Goal: Communication & Community: Answer question/provide support

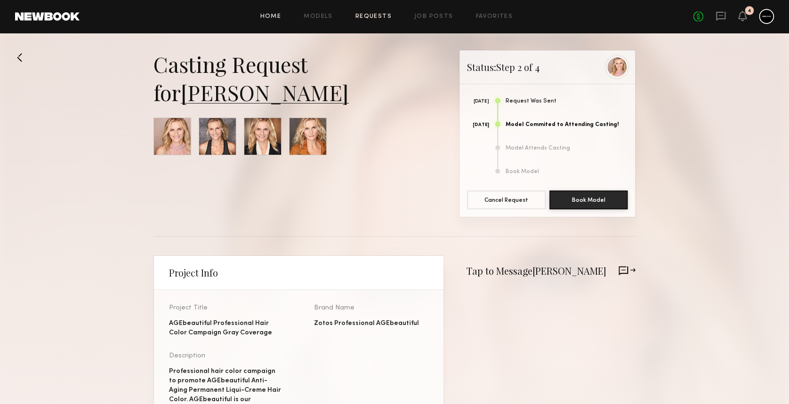
click at [273, 19] on link "Home" at bounding box center [270, 17] width 21 height 6
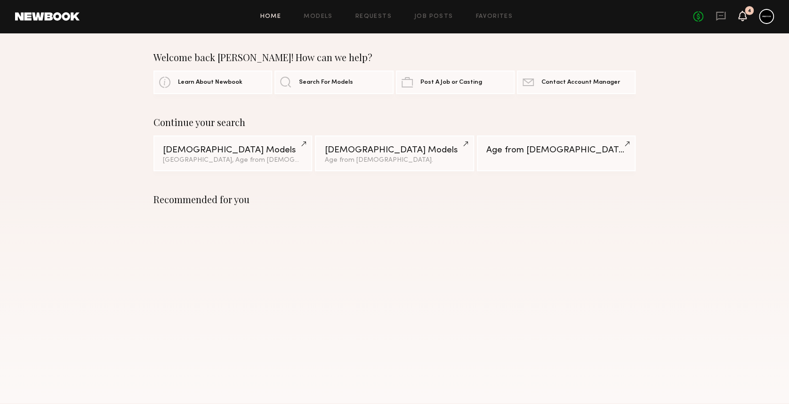
click at [742, 17] on icon at bounding box center [743, 15] width 8 height 7
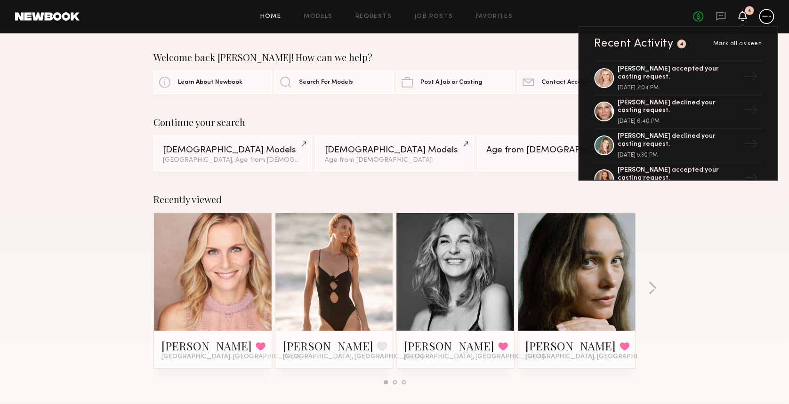
click at [740, 43] on span "Mark all as seen" at bounding box center [737, 44] width 49 height 6
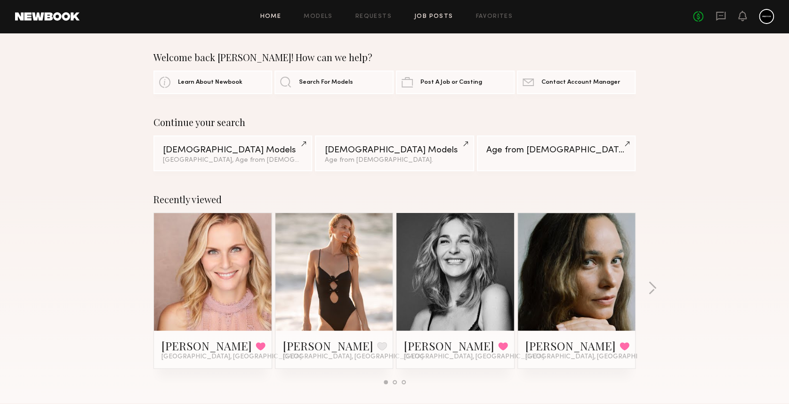
click at [434, 16] on link "Job Posts" at bounding box center [433, 17] width 39 height 6
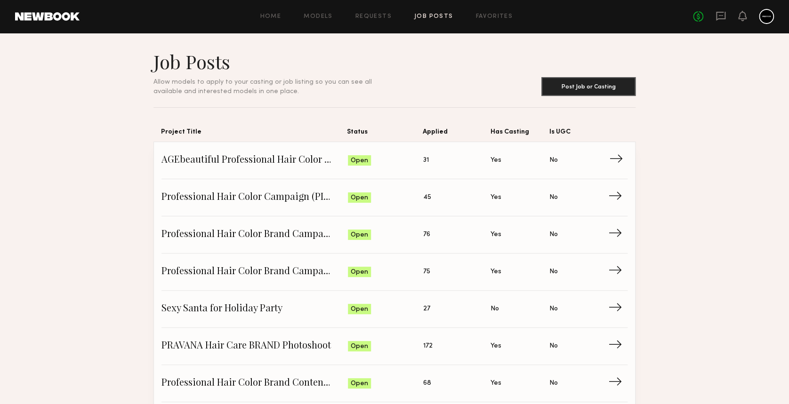
click at [617, 165] on span "→" at bounding box center [618, 161] width 19 height 14
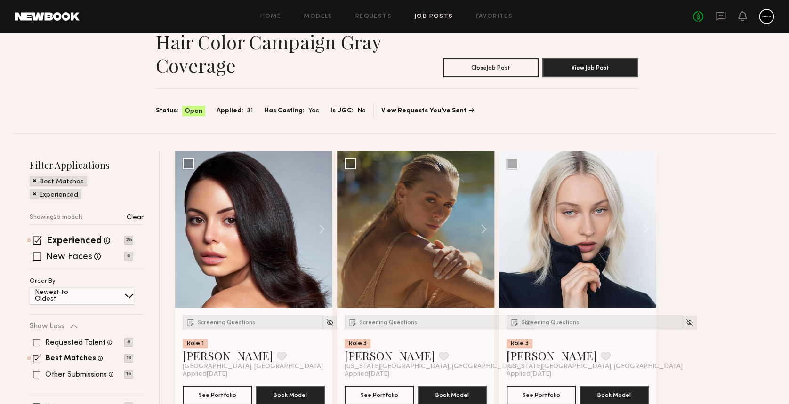
scroll to position [63, 0]
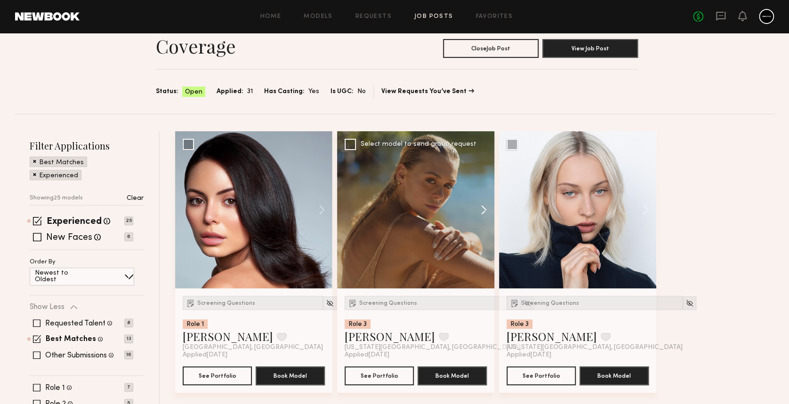
click at [483, 207] on button at bounding box center [479, 209] width 30 height 157
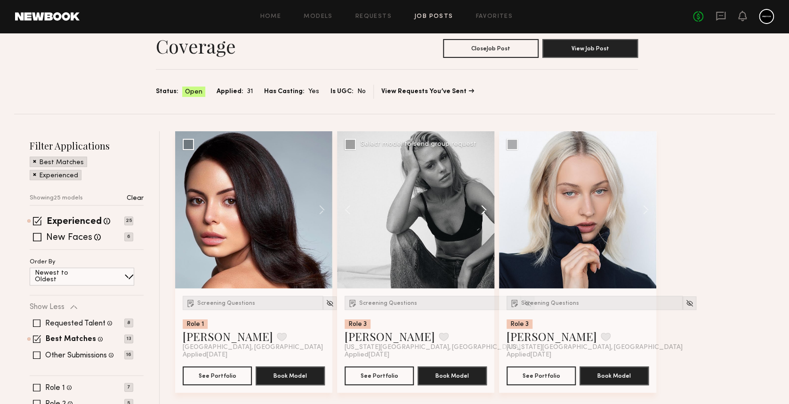
click at [483, 207] on button at bounding box center [479, 209] width 30 height 157
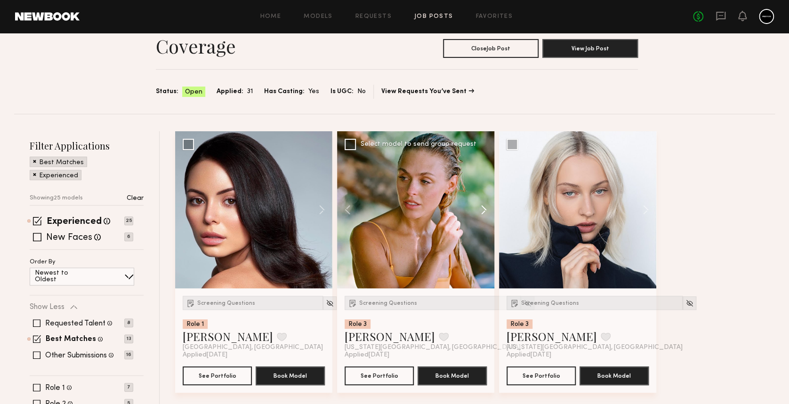
click at [483, 207] on button at bounding box center [479, 209] width 30 height 157
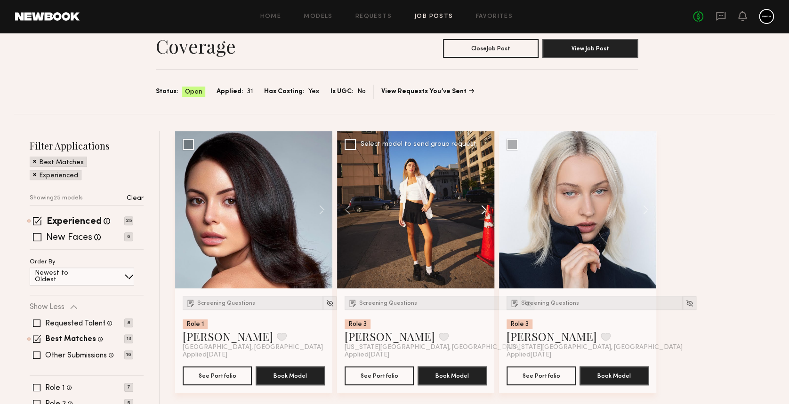
click at [483, 207] on button at bounding box center [479, 209] width 30 height 157
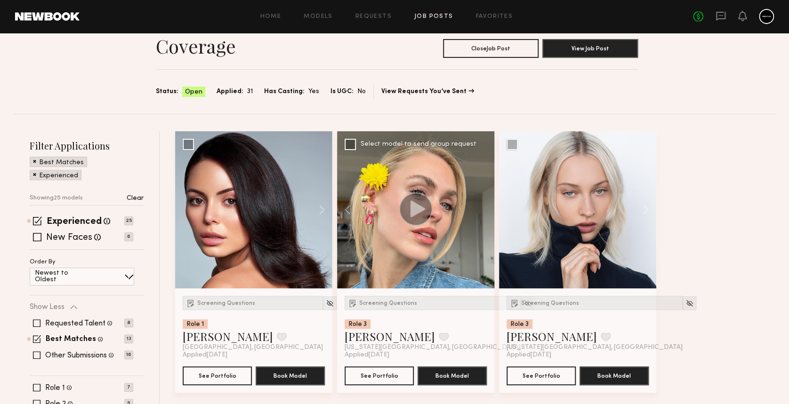
click at [36, 320] on span at bounding box center [37, 324] width 8 height 8
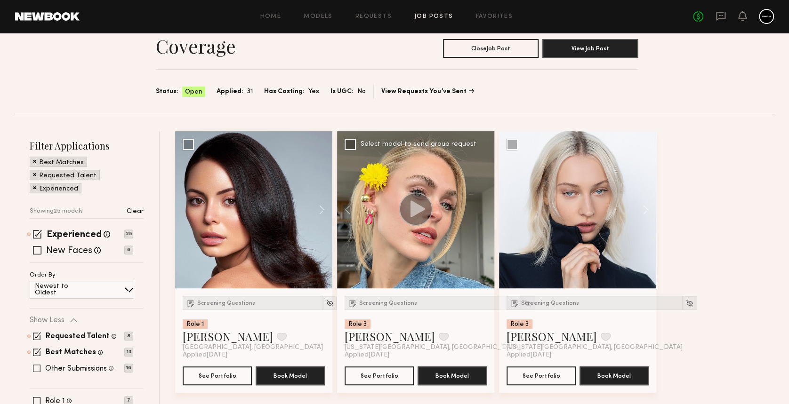
click at [34, 367] on span at bounding box center [37, 369] width 8 height 8
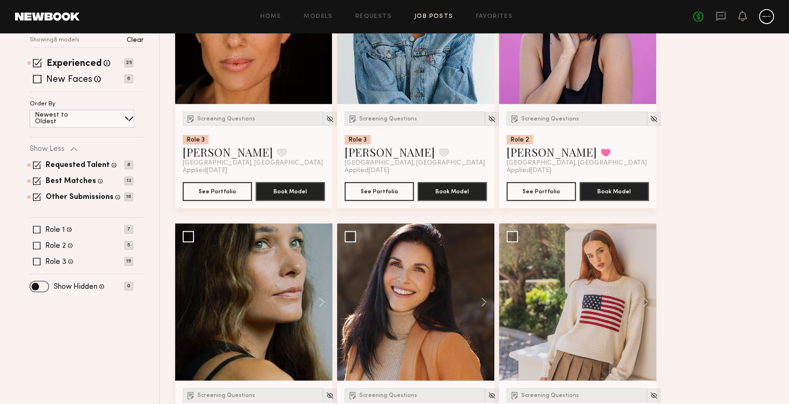
scroll to position [251, 0]
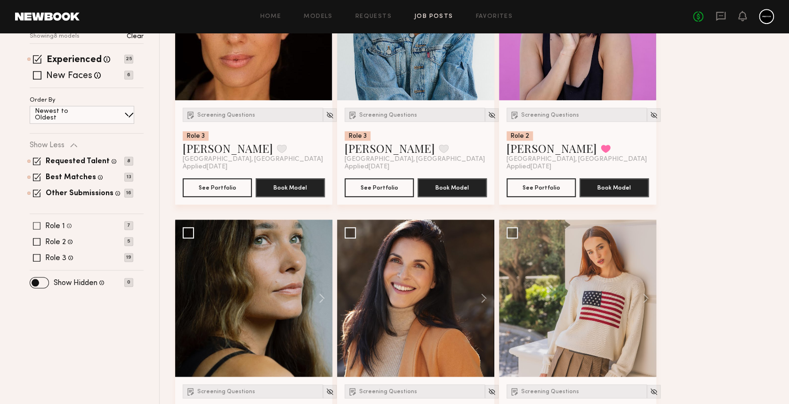
click at [36, 223] on span at bounding box center [37, 226] width 8 height 8
click at [38, 238] on span at bounding box center [37, 242] width 8 height 8
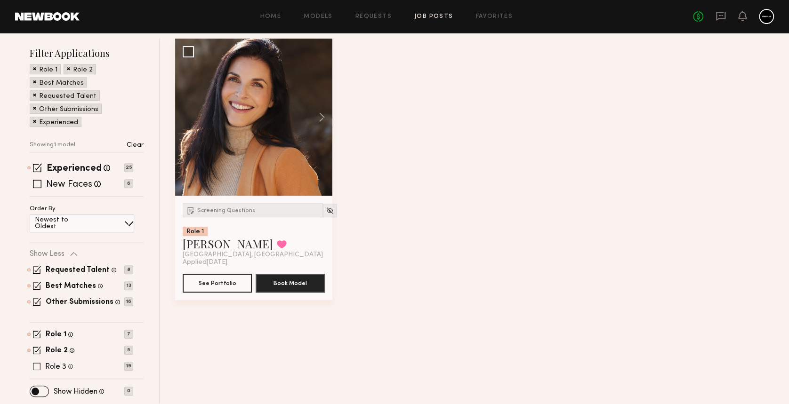
scroll to position [154, 0]
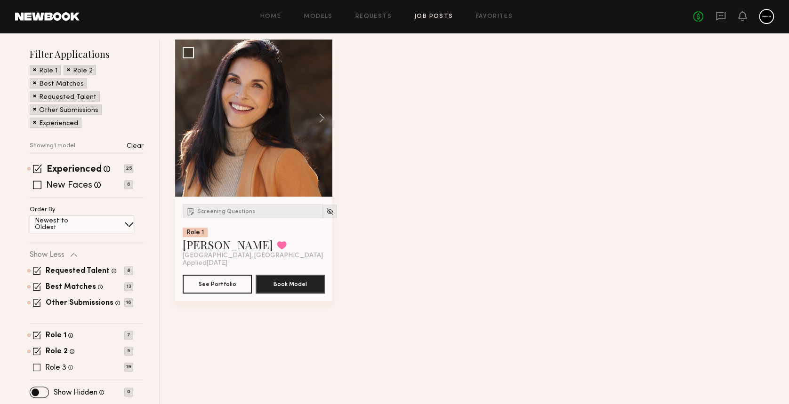
click at [38, 259] on div "Requested Talent Models you have reached out to with requests 8 Best Matches Mo…" at bounding box center [82, 287] width 104 height 57
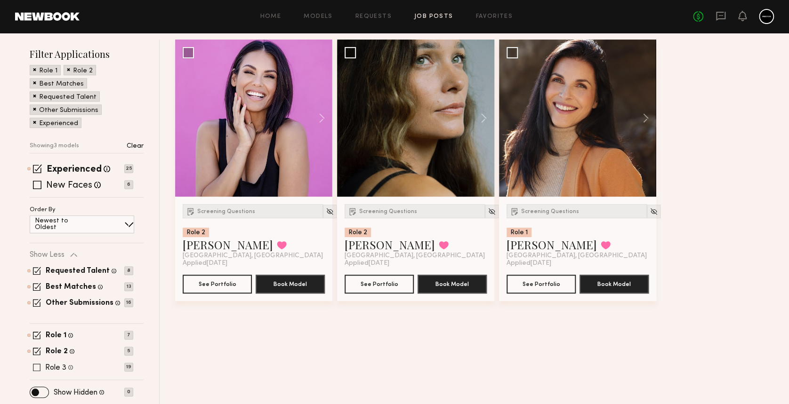
click at [50, 366] on label "Role 3" at bounding box center [55, 368] width 21 height 8
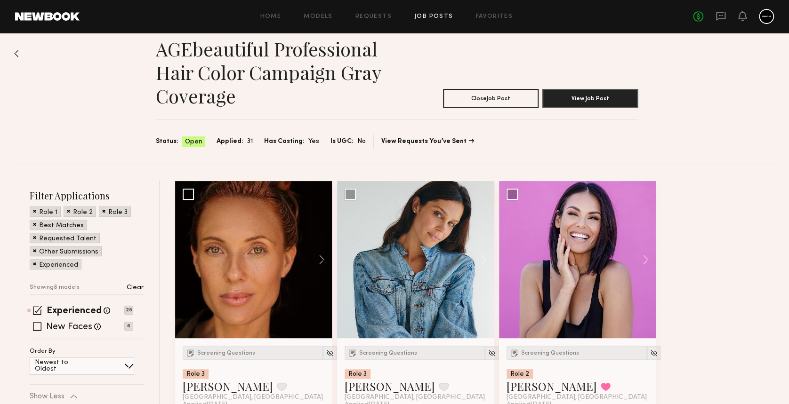
scroll to position [138, 0]
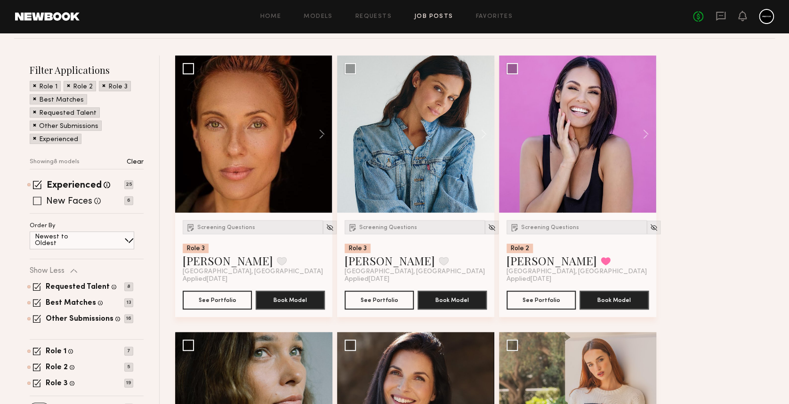
click at [38, 201] on span at bounding box center [37, 201] width 8 height 8
click at [111, 243] on div "Newest to Oldest" at bounding box center [82, 241] width 105 height 18
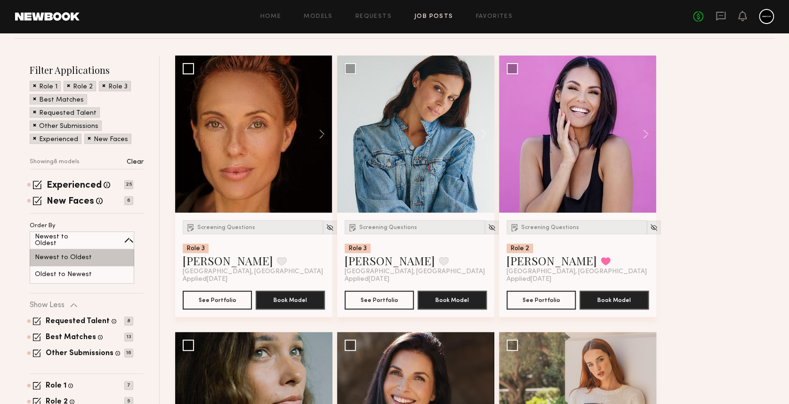
click at [99, 257] on div "Newest to Oldest" at bounding box center [82, 258] width 105 height 17
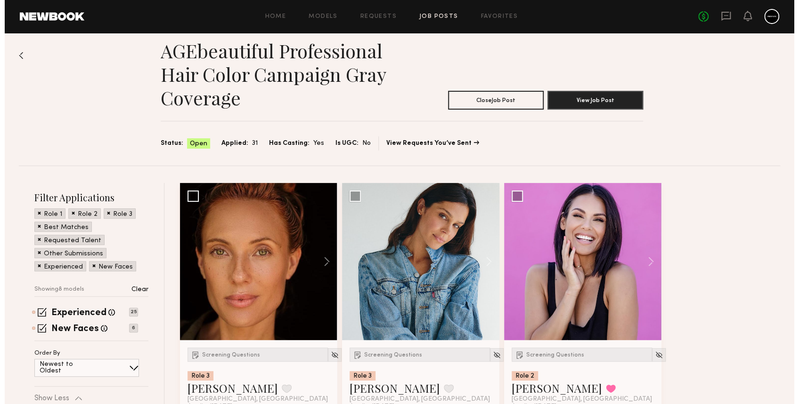
scroll to position [0, 0]
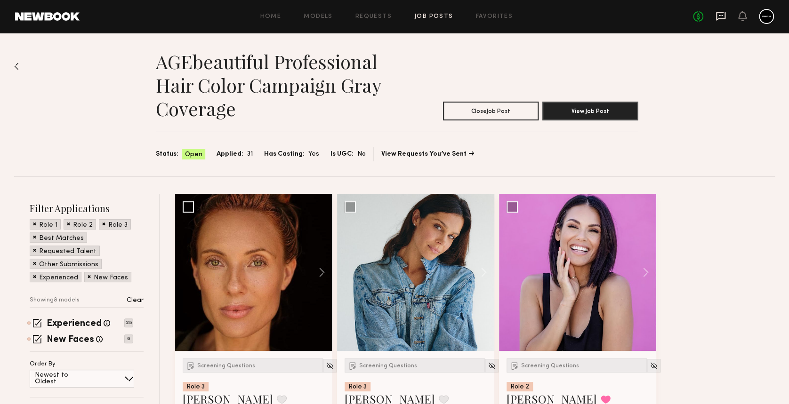
click at [723, 17] on icon at bounding box center [721, 16] width 10 height 10
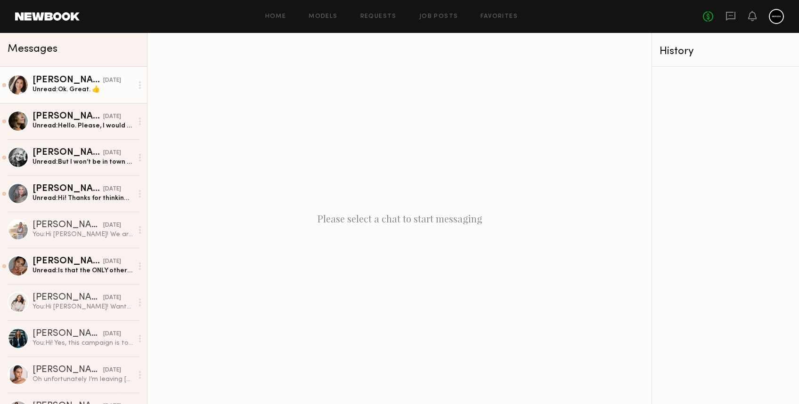
click at [69, 87] on div "Unread: Ok. Great. 👍" at bounding box center [82, 89] width 100 height 9
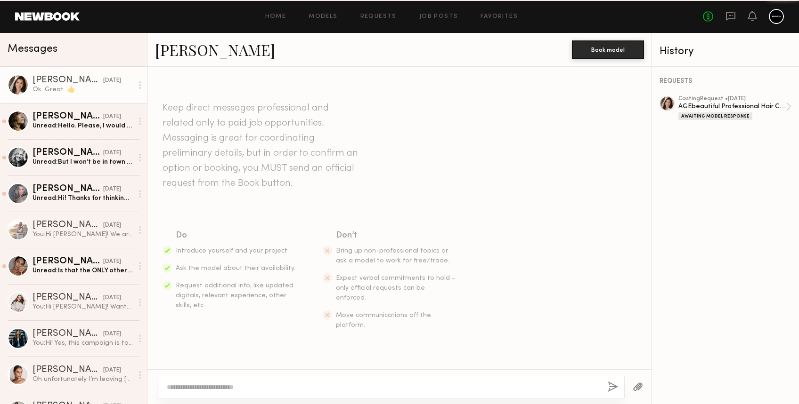
scroll to position [267, 0]
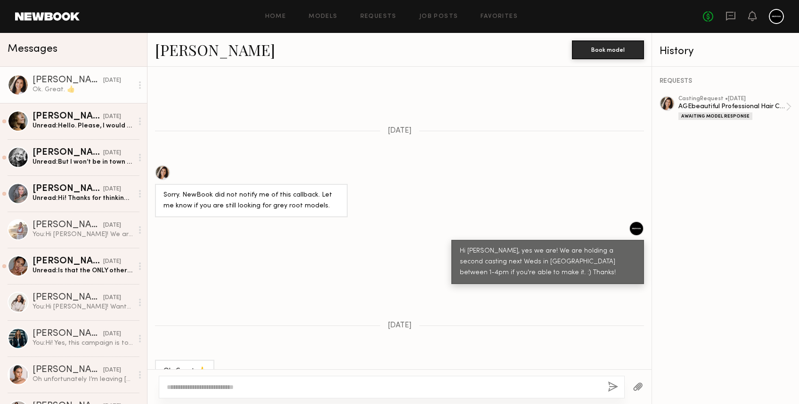
click at [268, 388] on textarea at bounding box center [383, 387] width 433 height 9
type textarea "*"
type textarea "**********"
click at [608, 388] on button "button" at bounding box center [612, 388] width 10 height 12
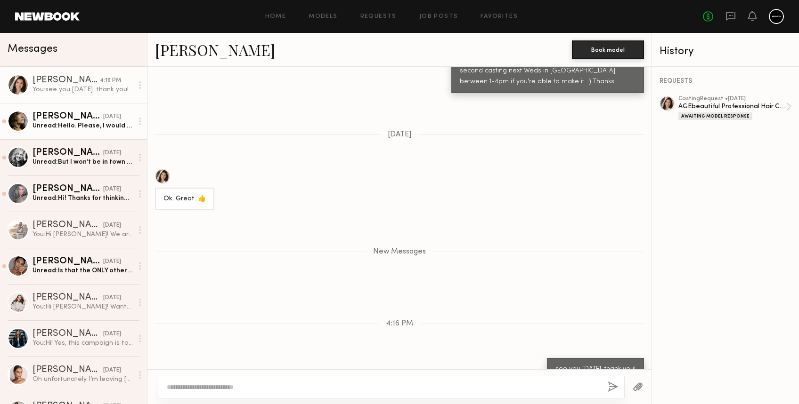
click at [69, 129] on div "Unread: Hello. Please, I would like to come. Let me know the time and when." at bounding box center [82, 125] width 100 height 9
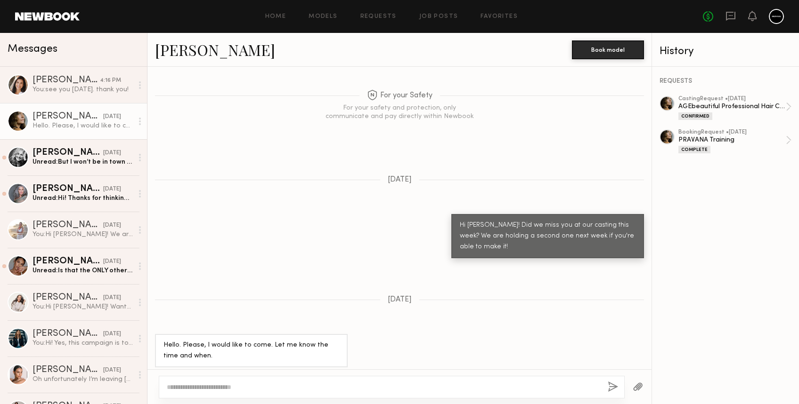
scroll to position [903, 0]
click at [301, 393] on div at bounding box center [392, 387] width 466 height 23
click at [289, 388] on textarea at bounding box center [383, 387] width 433 height 9
drag, startPoint x: 286, startPoint y: 387, endPoint x: 390, endPoint y: 384, distance: 104.1
click at [390, 384] on textarea "**********" at bounding box center [383, 387] width 433 height 9
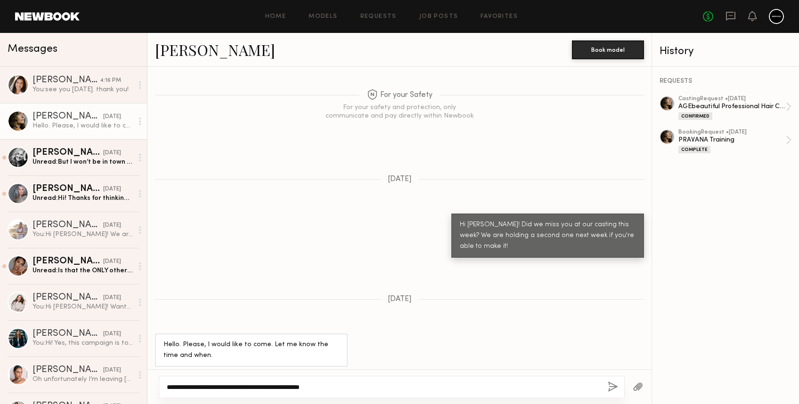
paste textarea "**********"
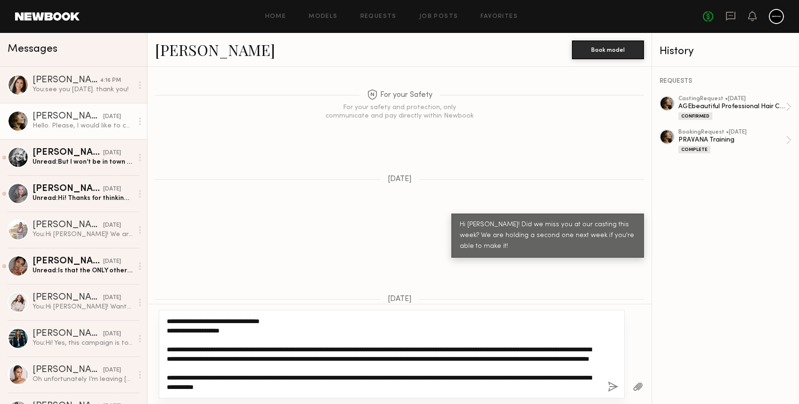
scroll to position [0, 0]
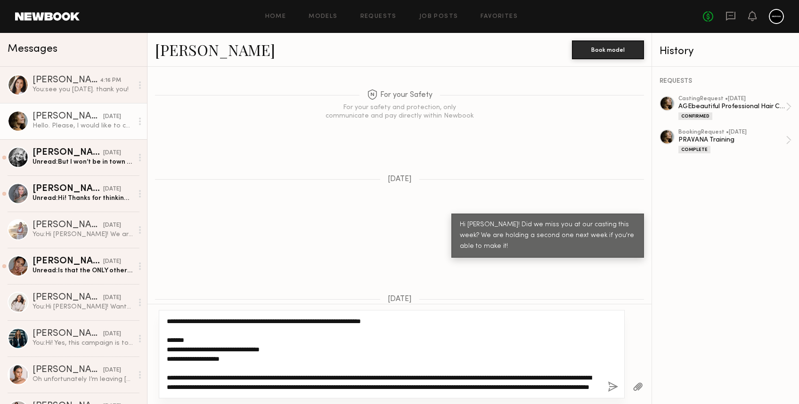
drag, startPoint x: 362, startPoint y: 321, endPoint x: 467, endPoint y: 320, distance: 105.0
click at [467, 320] on textarea "**********" at bounding box center [383, 354] width 433 height 75
type textarea "**********"
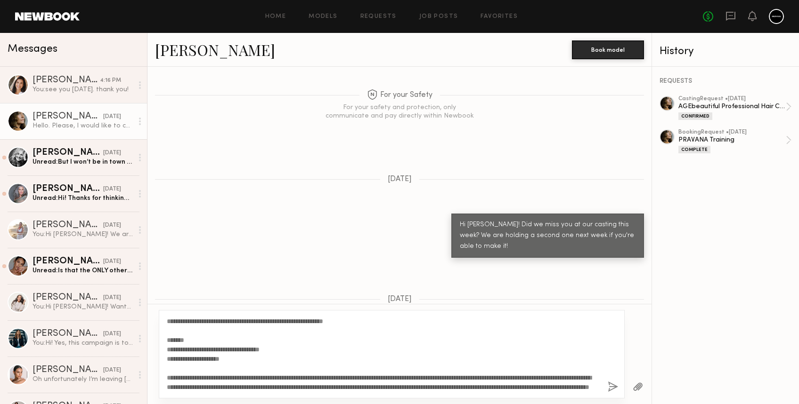
click at [611, 389] on button "button" at bounding box center [612, 388] width 10 height 12
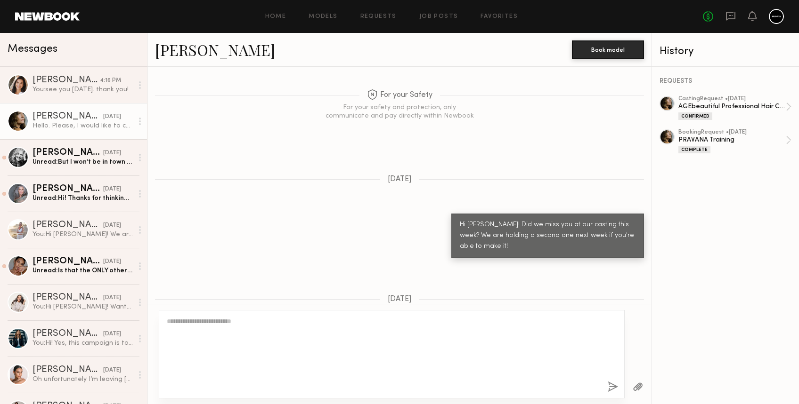
scroll to position [1289, 0]
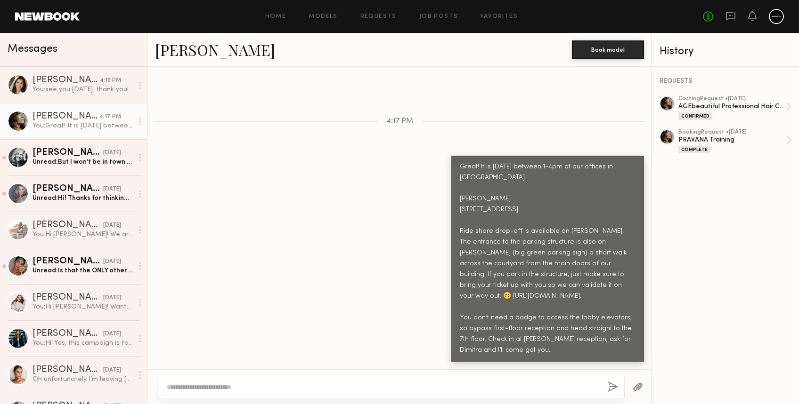
drag, startPoint x: 511, startPoint y: 156, endPoint x: 561, endPoint y: 353, distance: 202.7
click at [561, 353] on div "Great! It is [DATE] between 1-4pm at our offices in [GEOGRAPHIC_DATA]. [PERSON_…" at bounding box center [548, 259] width 176 height 194
copy div "between 1-4pm at our offices in Culver City. Henkel 5800 Bristol Parkway Floor …"
click at [66, 80] on div "[PERSON_NAME]" at bounding box center [65, 80] width 67 height 9
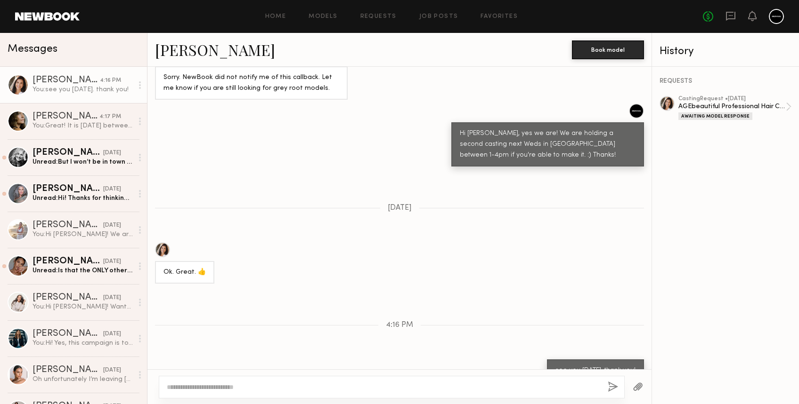
scroll to position [323, 0]
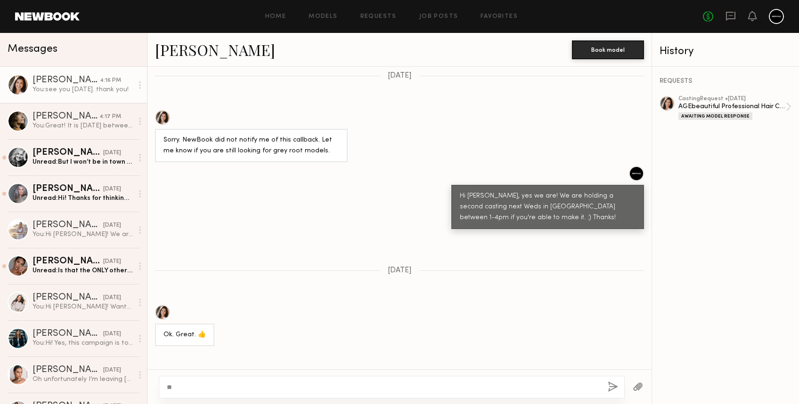
type textarea "*"
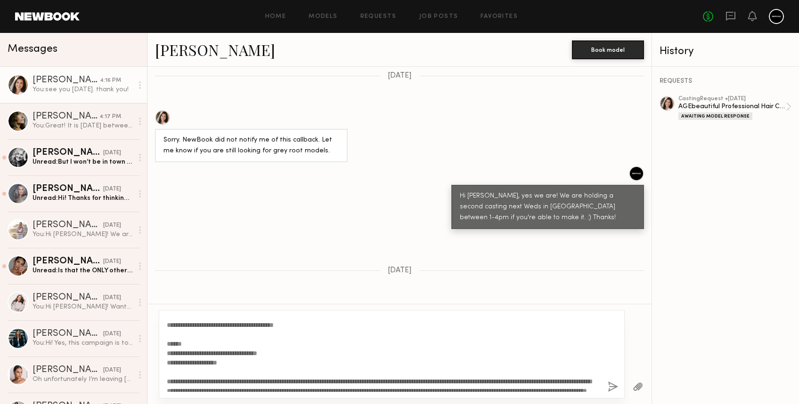
scroll to position [0, 0]
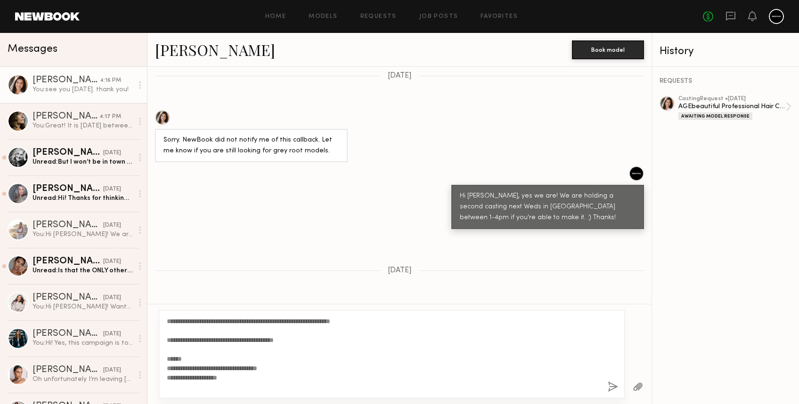
drag, startPoint x: 305, startPoint y: 339, endPoint x: 218, endPoint y: 343, distance: 87.2
click at [218, 343] on textarea "**********" at bounding box center [383, 354] width 433 height 75
click at [260, 367] on textarea "**********" at bounding box center [383, 354] width 433 height 75
click at [195, 343] on textarea "**********" at bounding box center [383, 354] width 433 height 75
click at [311, 340] on textarea "**********" at bounding box center [383, 354] width 433 height 75
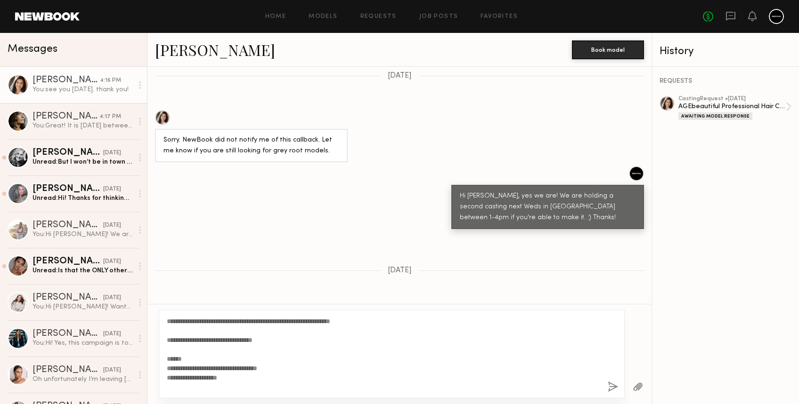
type textarea "**********"
click at [613, 388] on button "button" at bounding box center [612, 388] width 10 height 12
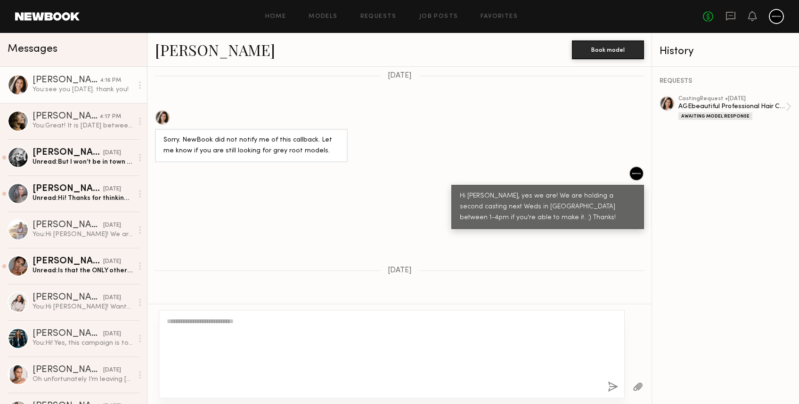
scroll to position [647, 0]
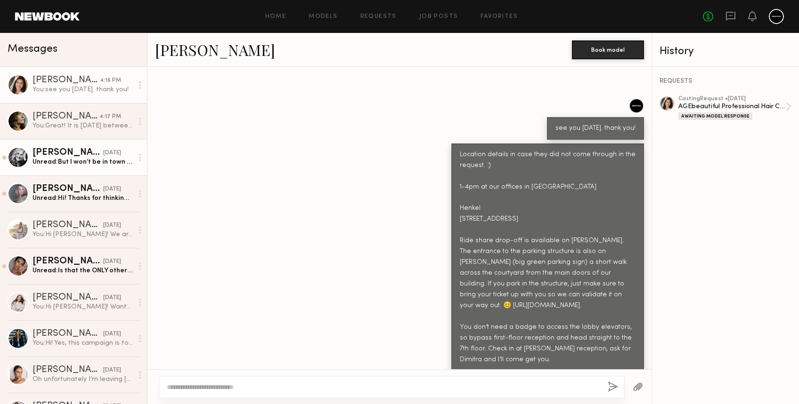
click at [73, 160] on div "Unread: But I won’t be in town for the casting. Sorry" at bounding box center [82, 162] width 100 height 9
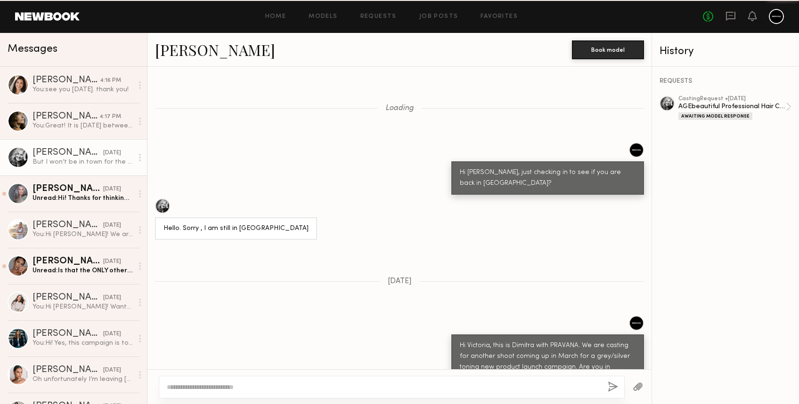
scroll to position [848, 0]
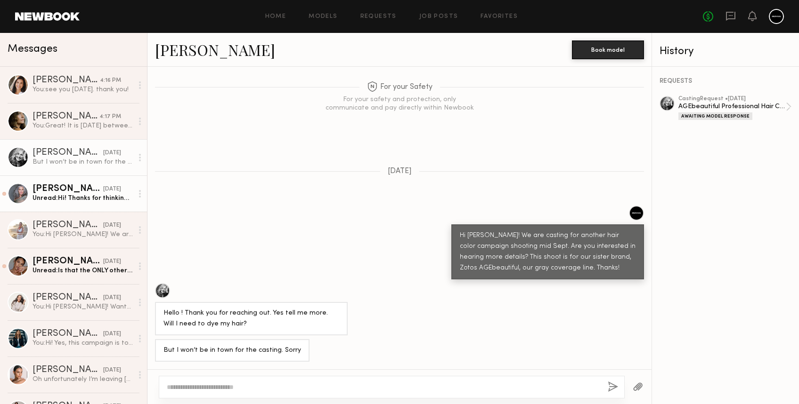
click at [42, 200] on div "Unread: Hi! Thanks for thinking of me for this shoot. I am gray/silver. I’d lov…" at bounding box center [82, 198] width 100 height 9
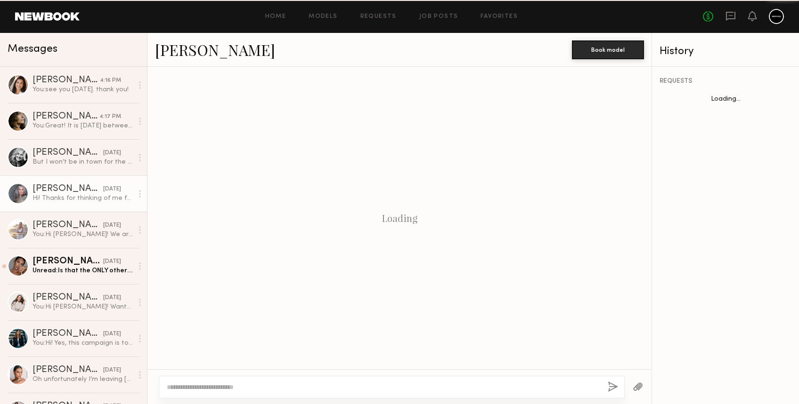
scroll to position [203, 0]
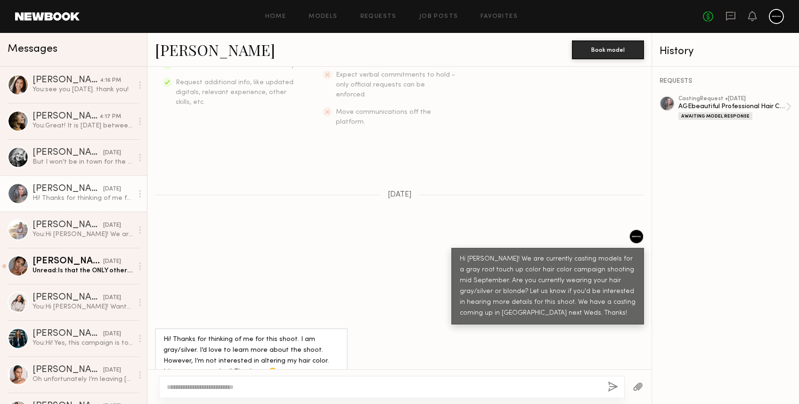
click at [16, 194] on div at bounding box center [18, 193] width 21 height 21
click at [191, 46] on link "[PERSON_NAME]" at bounding box center [215, 50] width 120 height 20
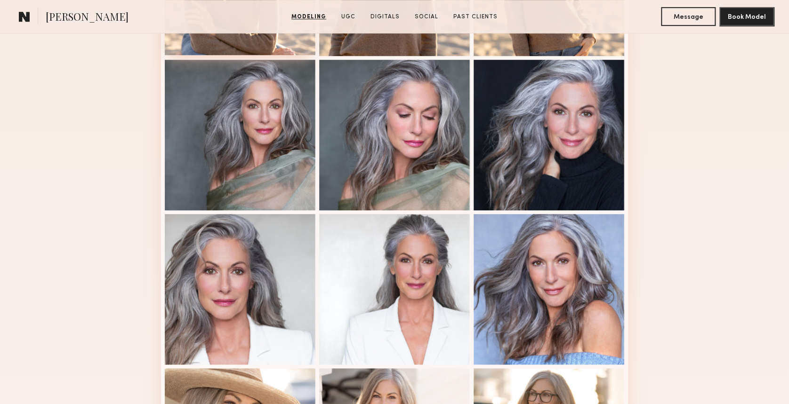
scroll to position [377, 0]
